Goal: Find specific page/section: Find specific page/section

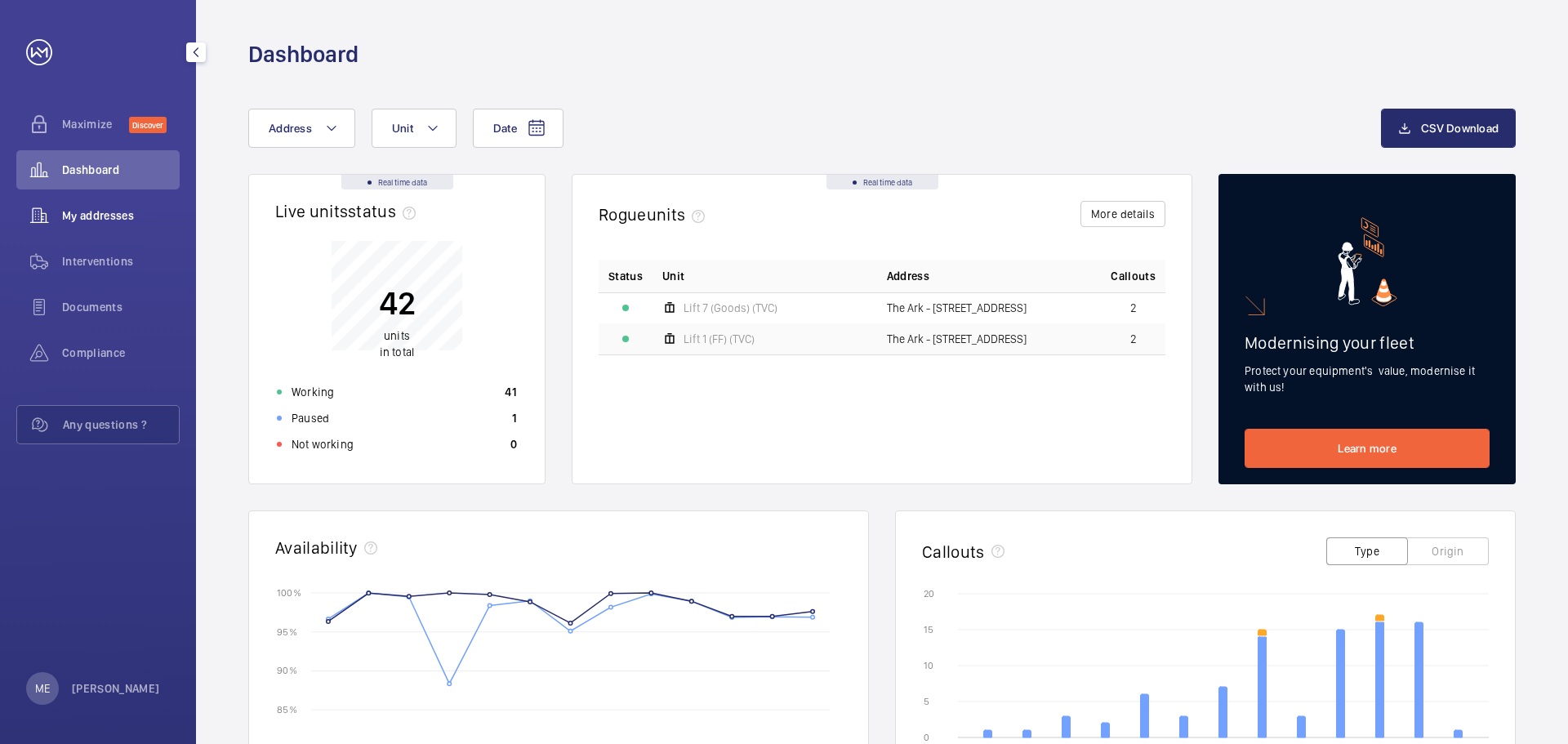
click at [101, 223] on span "My addresses" at bounding box center [121, 215] width 118 height 16
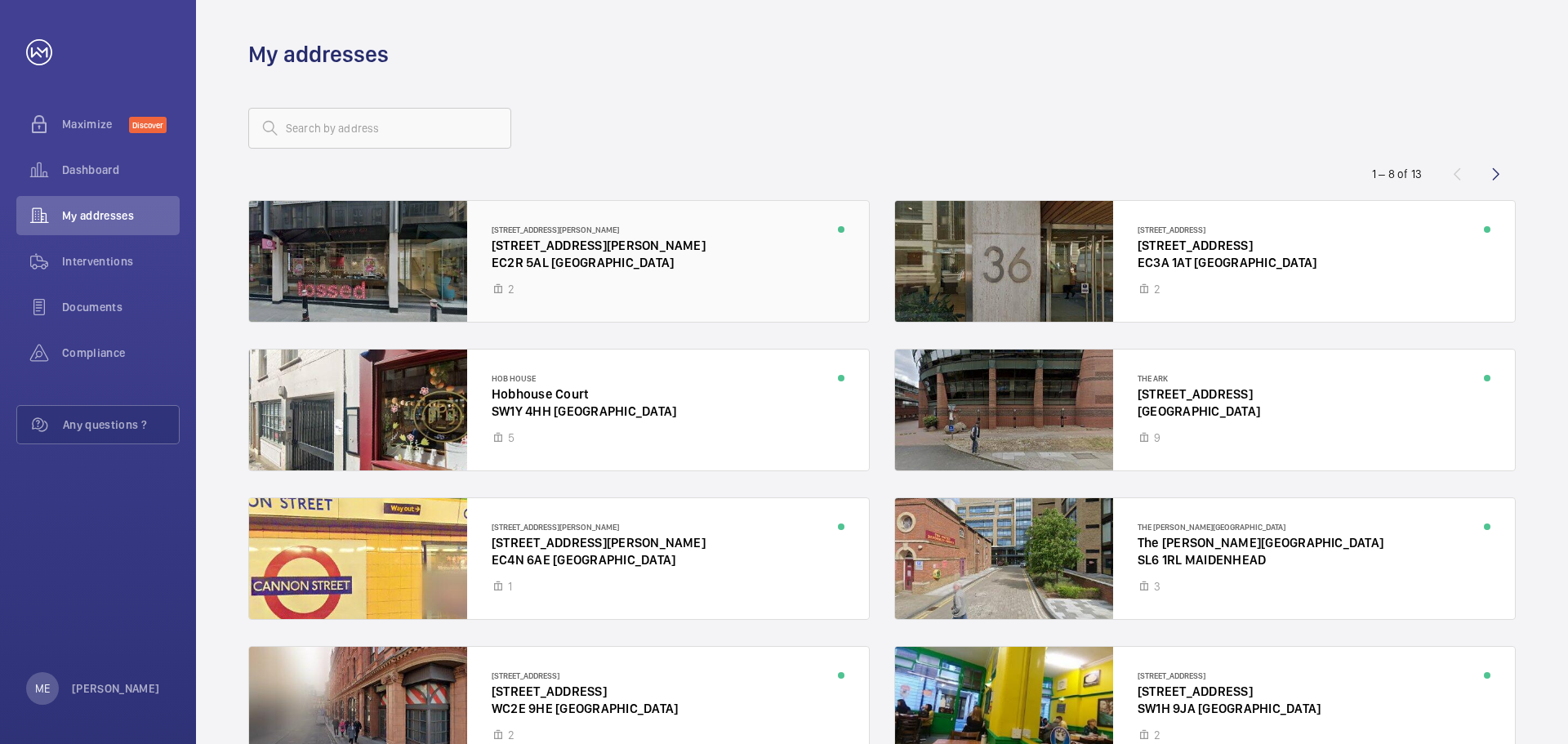
scroll to position [81, 0]
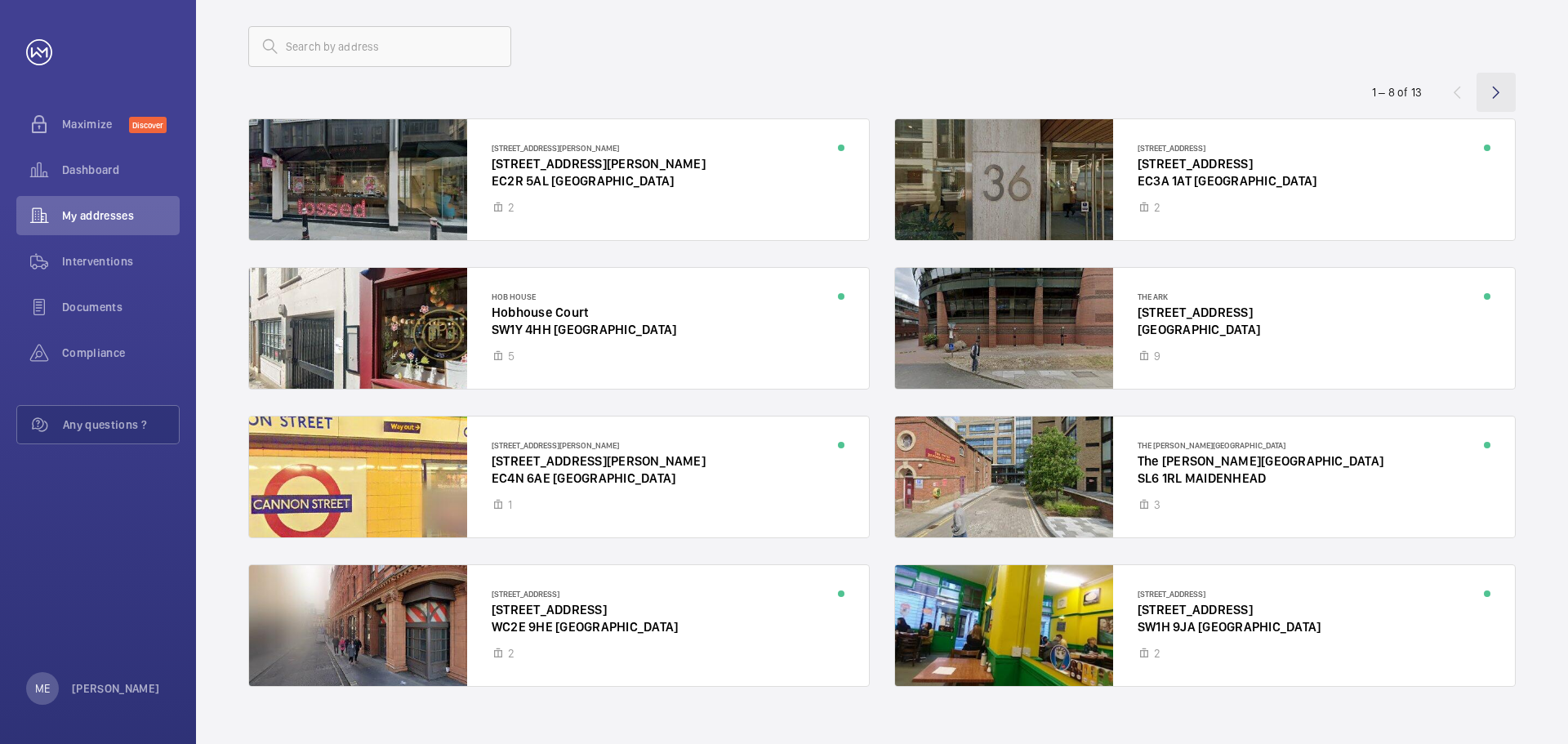
click at [1508, 95] on wm-front-icon-button at bounding box center [1496, 92] width 40 height 40
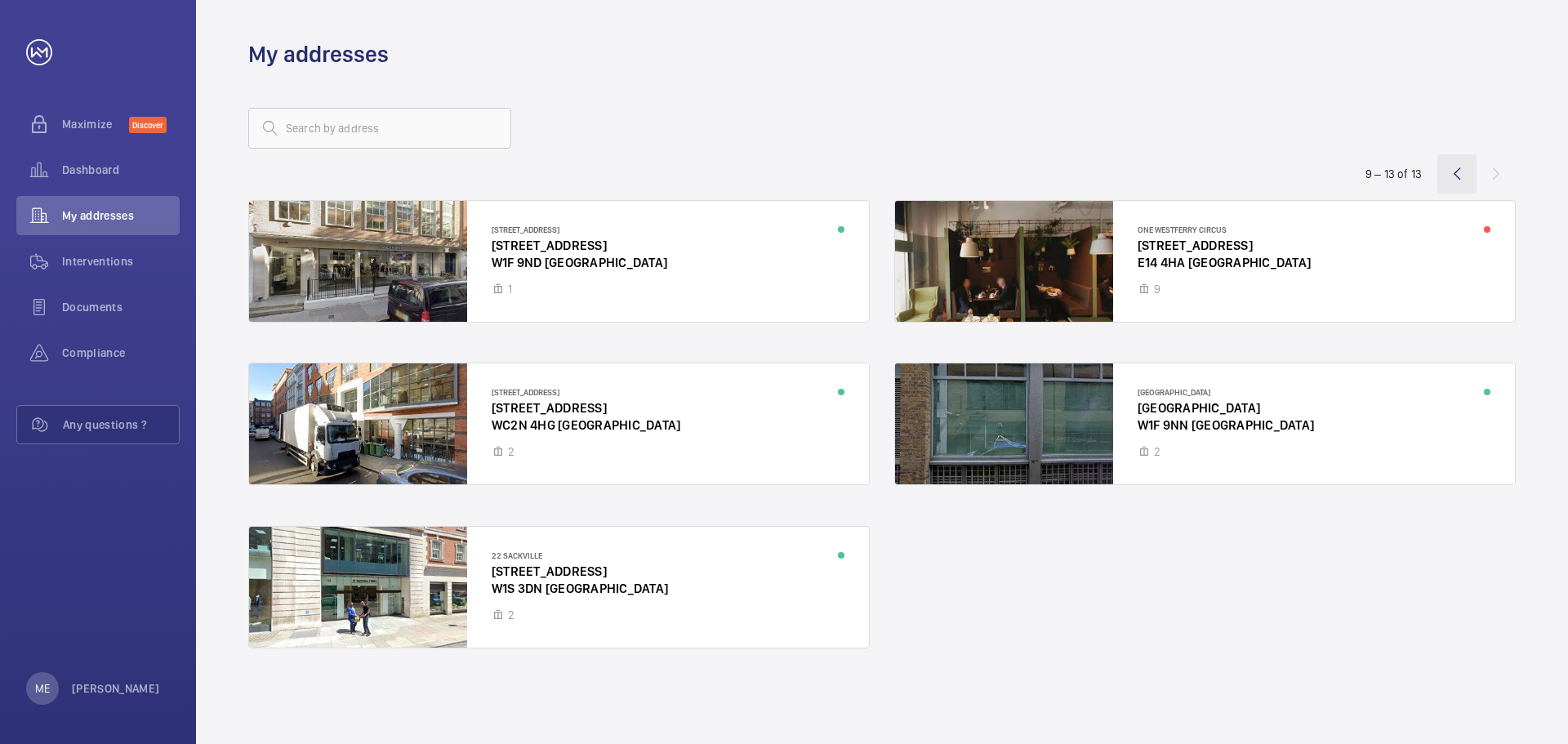
click at [1443, 176] on wm-front-icon-button at bounding box center [1457, 174] width 40 height 40
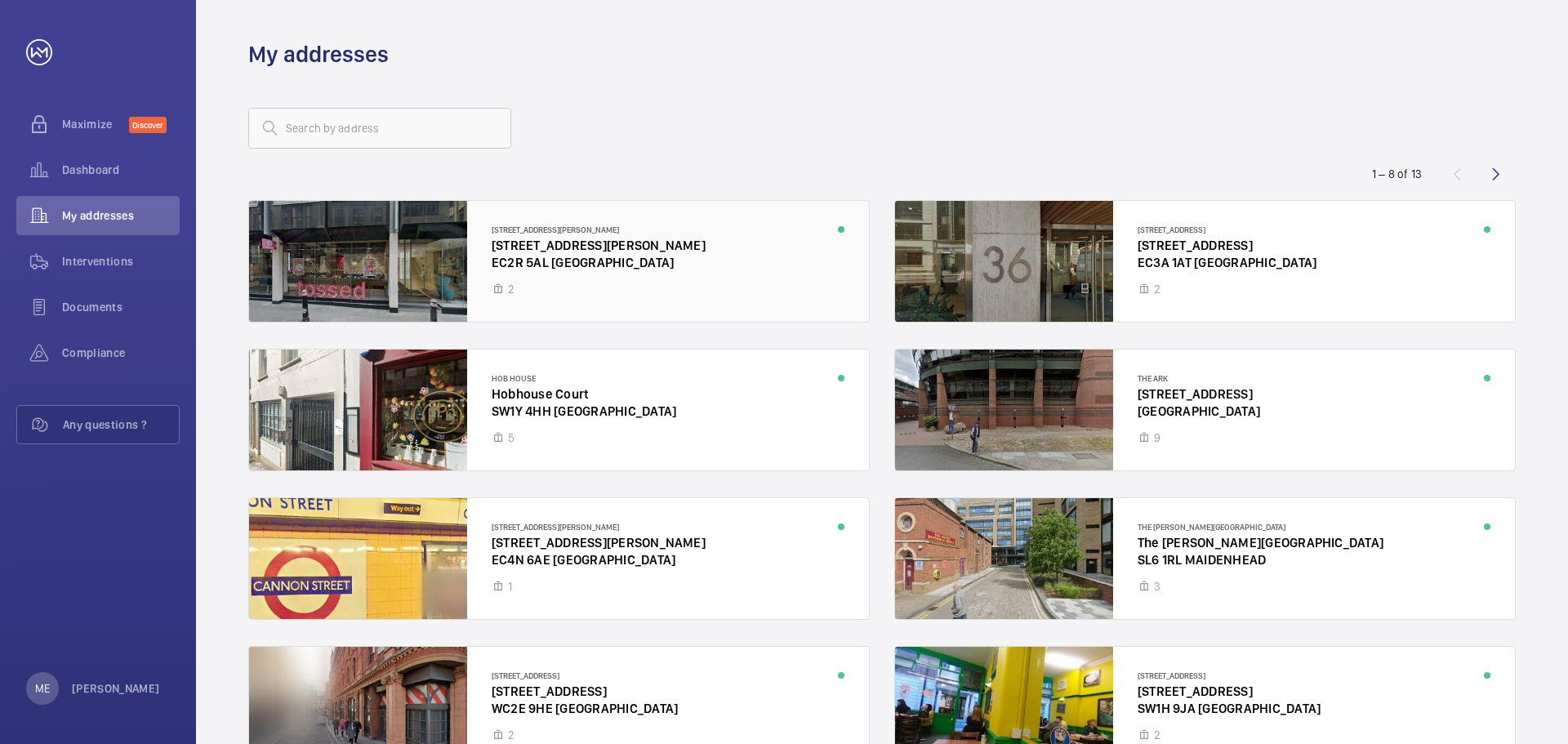
click at [435, 201] on div at bounding box center [558, 261] width 620 height 121
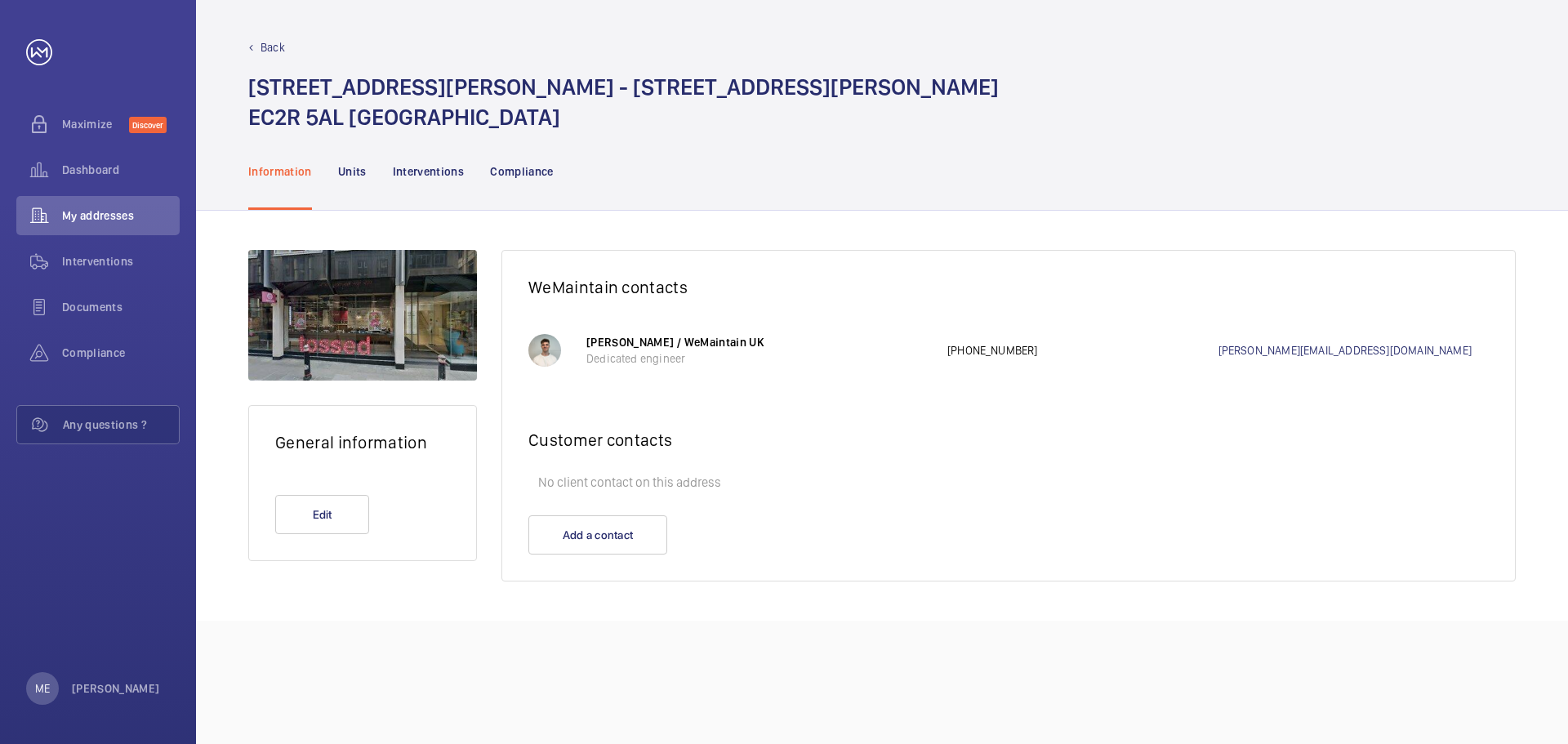
click at [230, 33] on div "Back [STREET_ADDRESS][PERSON_NAME][PERSON_NAME]" at bounding box center [883, 66] width 1372 height 133
click at [264, 50] on p "Back" at bounding box center [272, 47] width 24 height 16
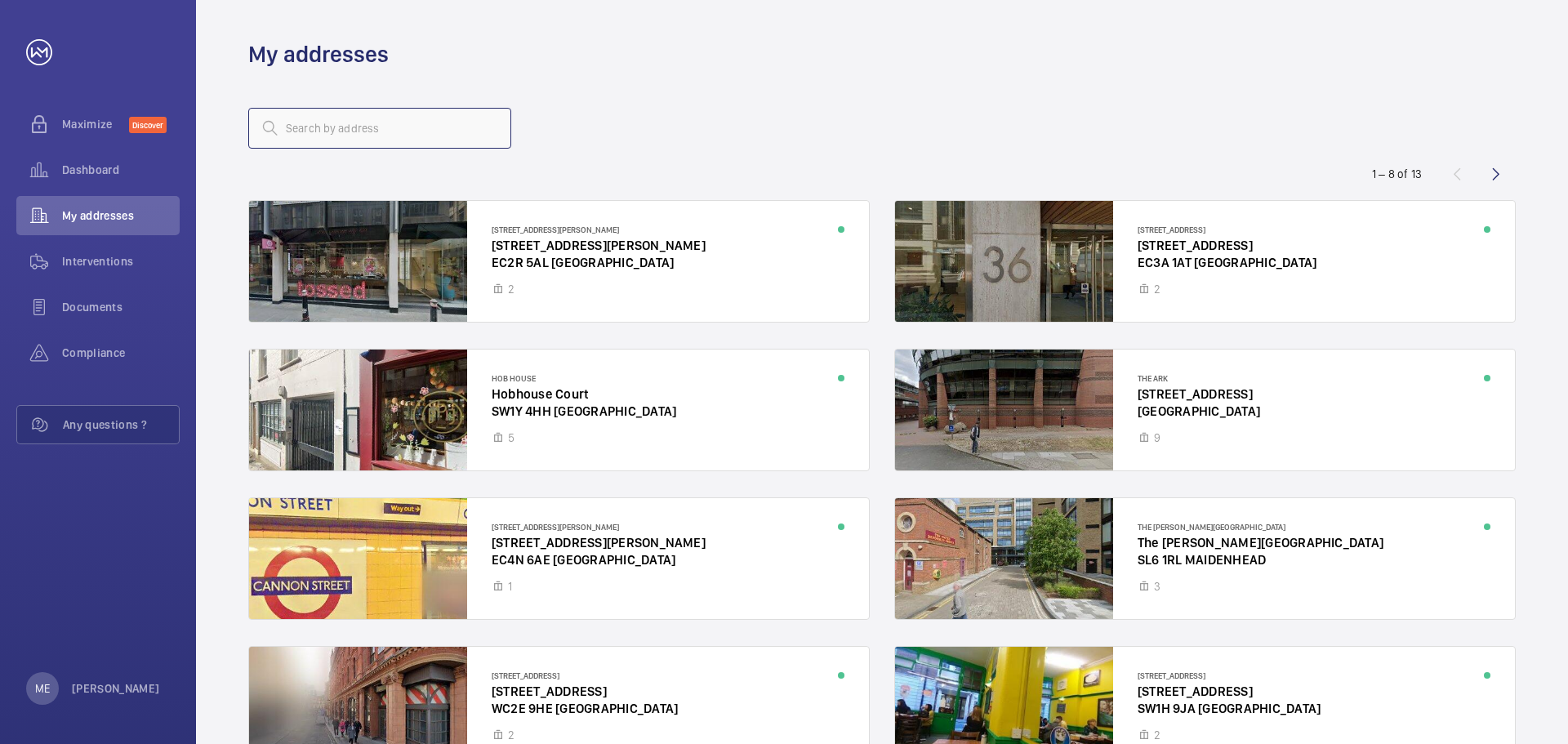
click at [306, 114] on input "text" at bounding box center [380, 128] width 263 height 41
type input "25"
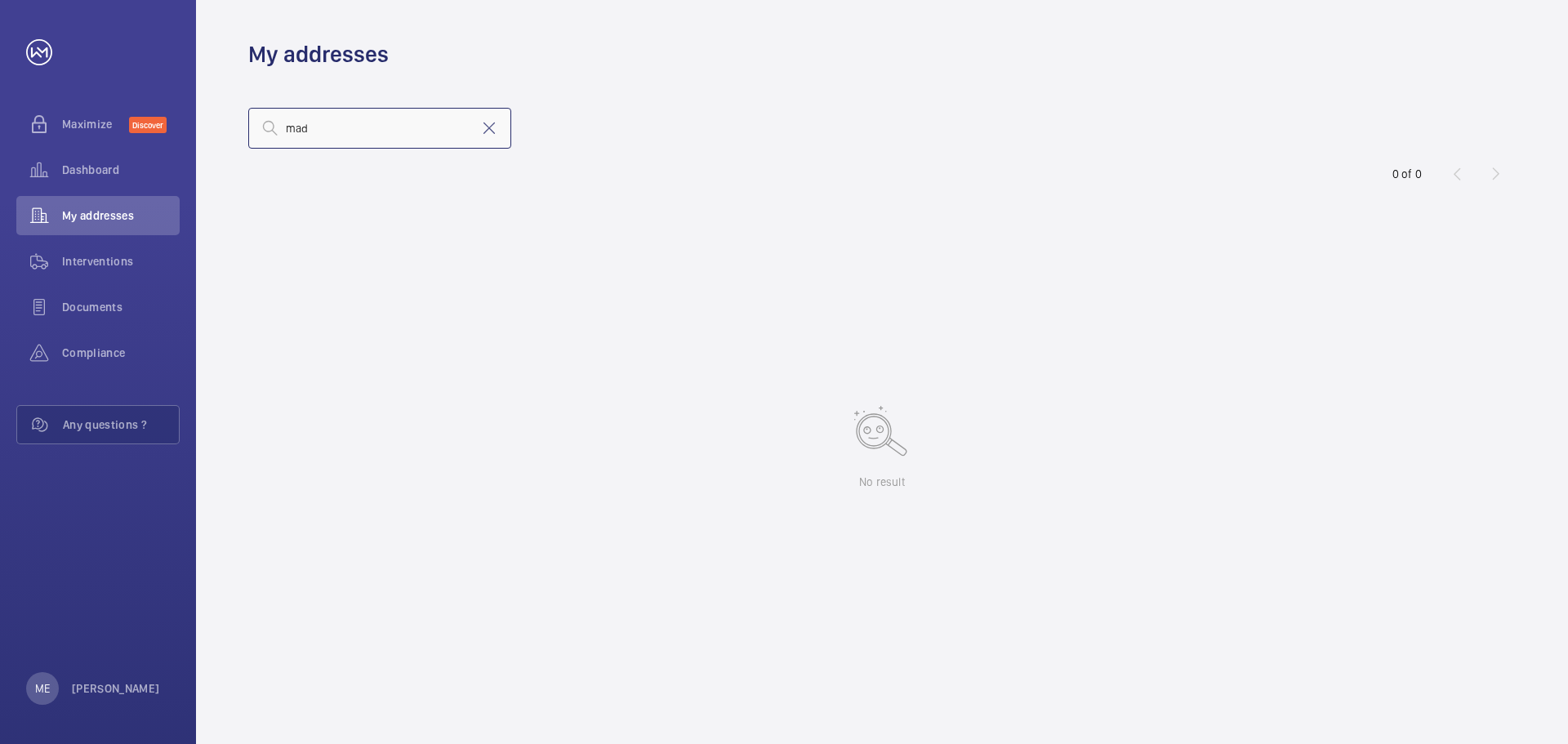
type input "madd"
click at [138, 202] on div "My addresses" at bounding box center [98, 216] width 164 height 40
click at [117, 186] on div "Dashboard" at bounding box center [98, 169] width 164 height 40
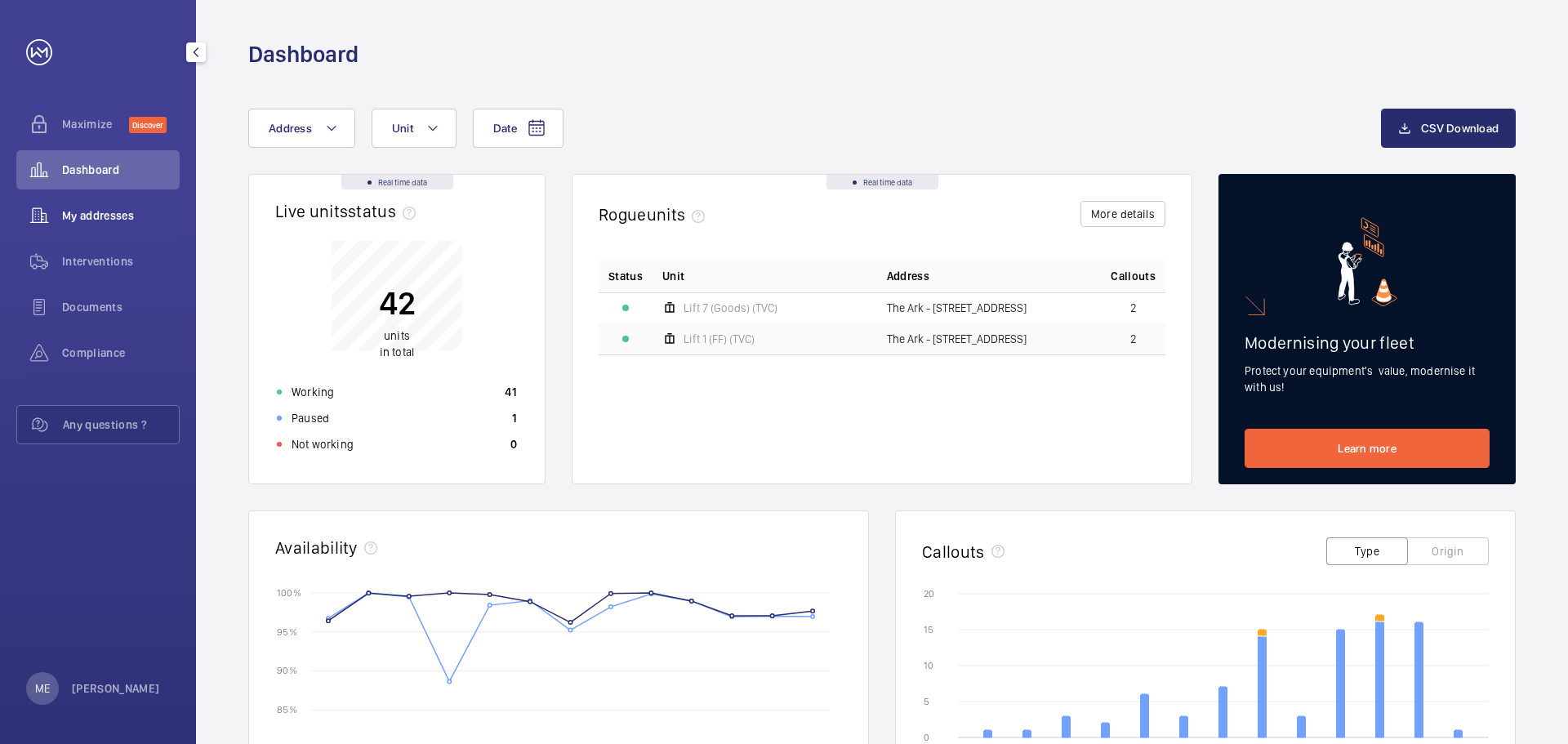
click at [106, 211] on span "My addresses" at bounding box center [121, 215] width 118 height 16
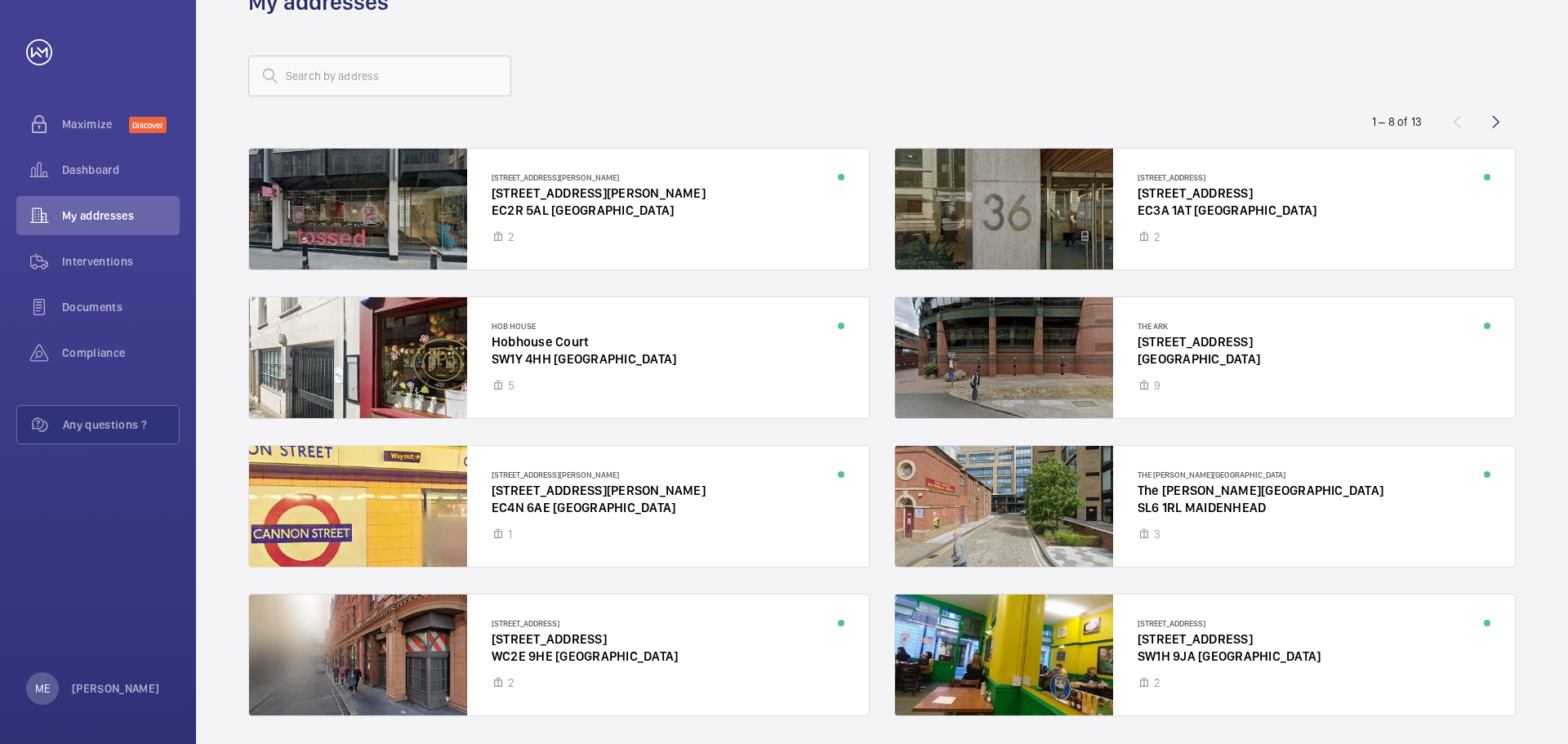
scroll to position [24, 0]
